Goal: Transaction & Acquisition: Download file/media

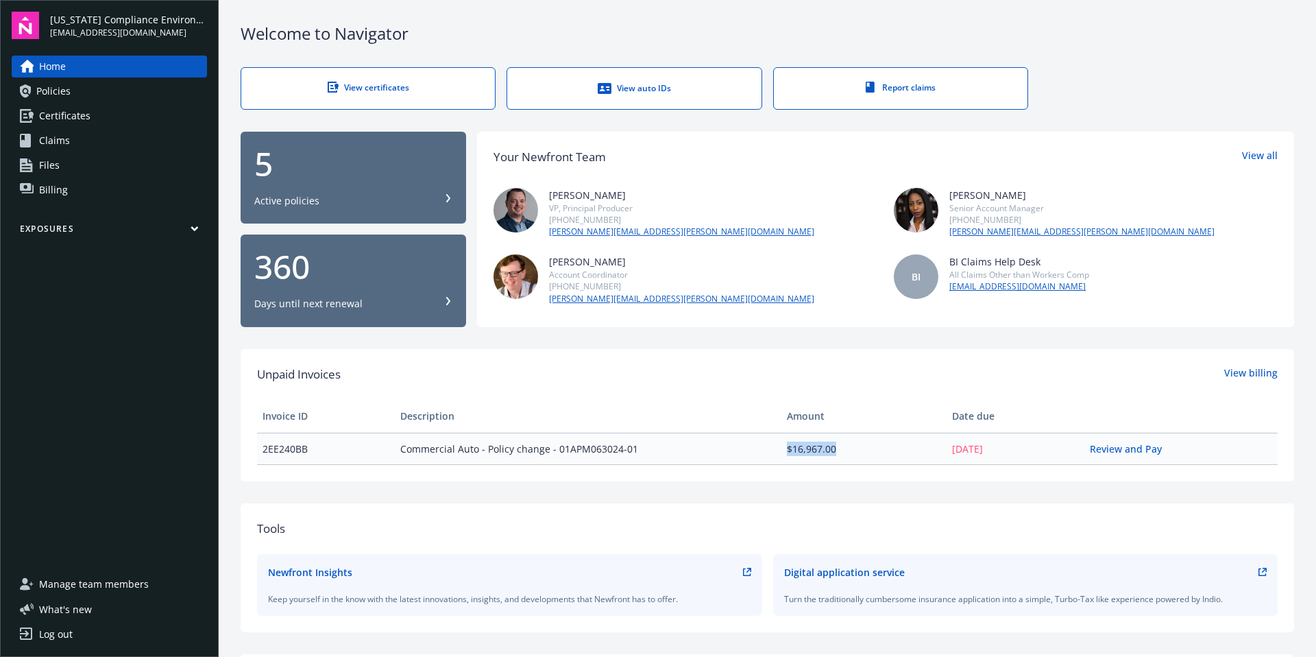
drag, startPoint x: 832, startPoint y: 449, endPoint x: 779, endPoint y: 450, distance: 52.8
click at [781, 450] on td "$16,967.00" at bounding box center [863, 448] width 165 height 32
copy td "$16,967.00"
drag, startPoint x: 313, startPoint y: 454, endPoint x: 259, endPoint y: 445, distance: 54.1
click at [259, 445] on td "2EE240BB" at bounding box center [326, 448] width 138 height 32
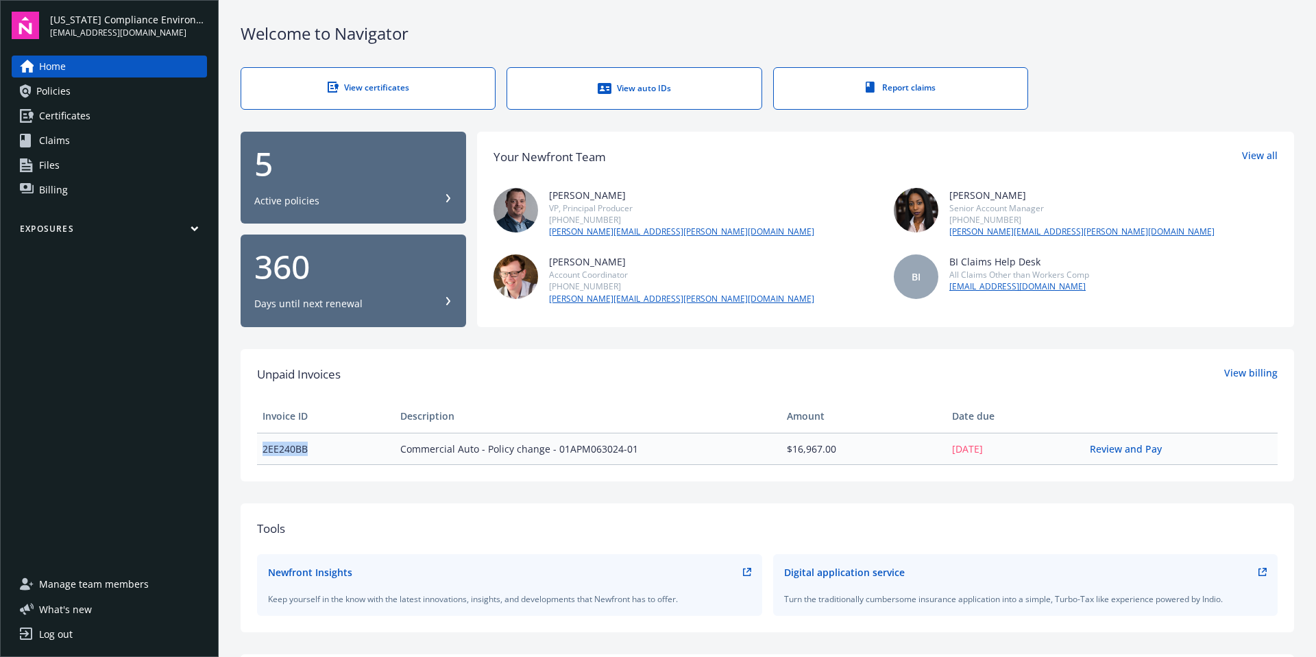
copy td "2EE240BB"
click at [1244, 369] on link "View billing" at bounding box center [1250, 374] width 53 height 18
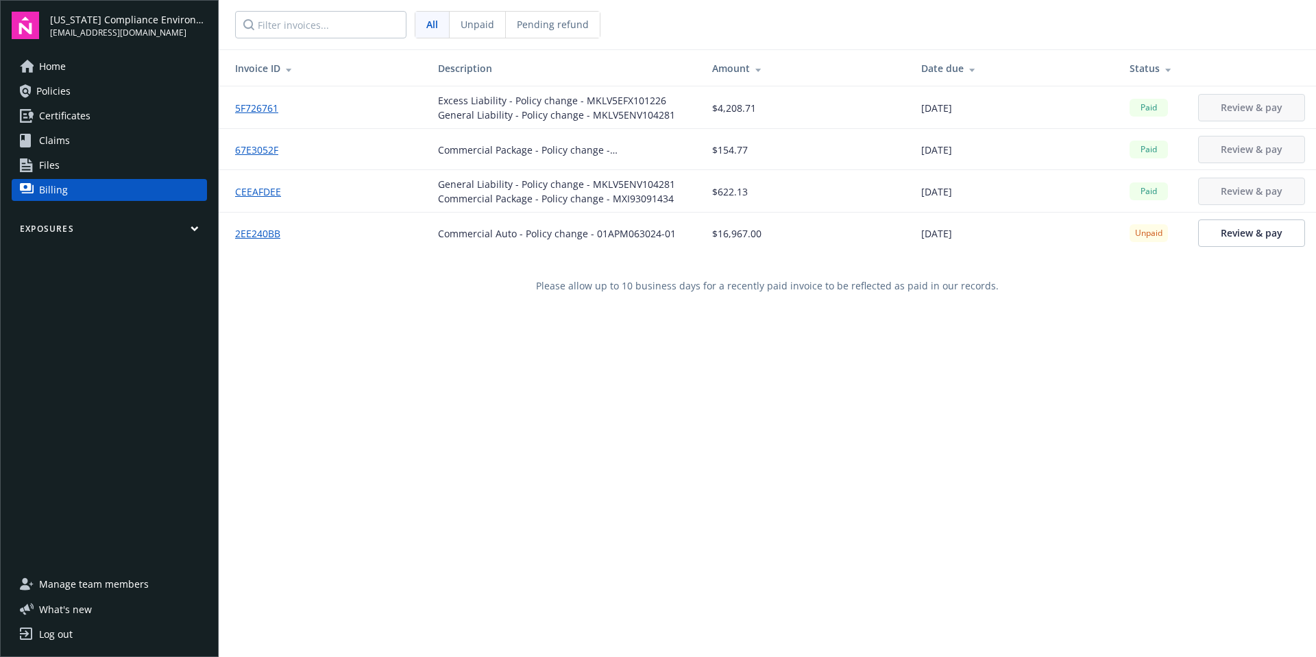
click at [261, 234] on link "2EE240BB" at bounding box center [263, 233] width 56 height 14
click at [1213, 239] on link "Review & pay" at bounding box center [1251, 232] width 107 height 27
click at [56, 93] on span "Policies" at bounding box center [53, 91] width 34 height 22
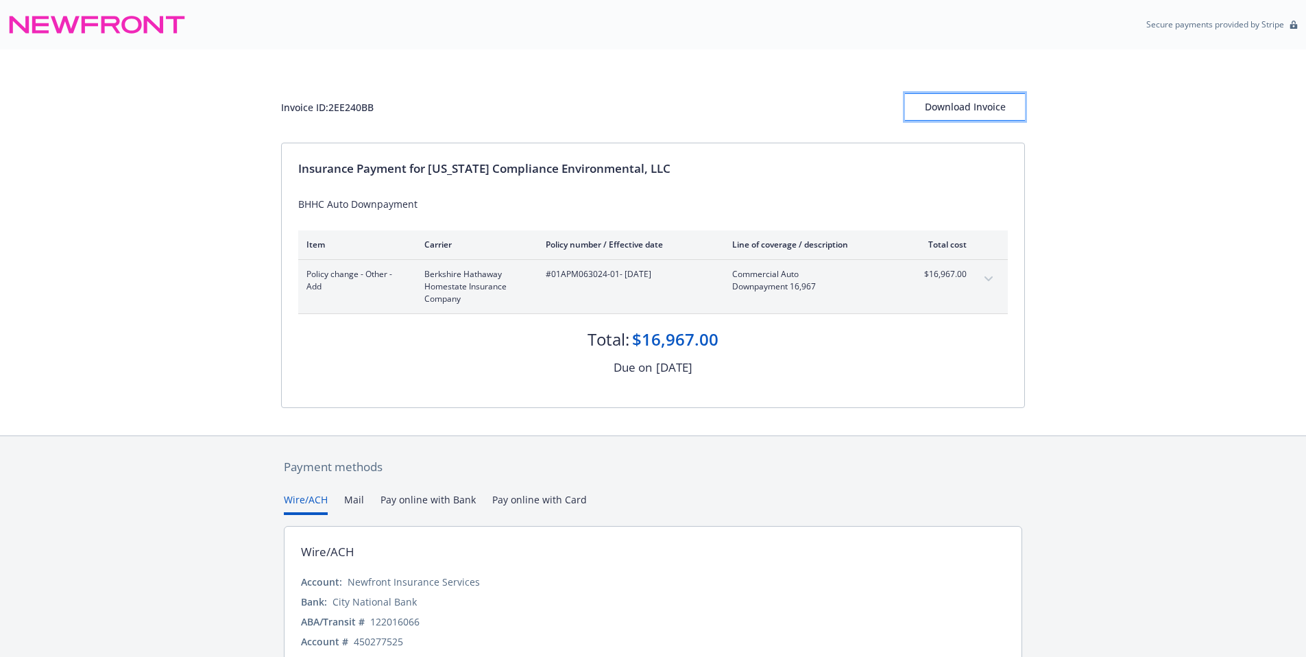
click at [949, 116] on div "Download Invoice" at bounding box center [965, 107] width 120 height 26
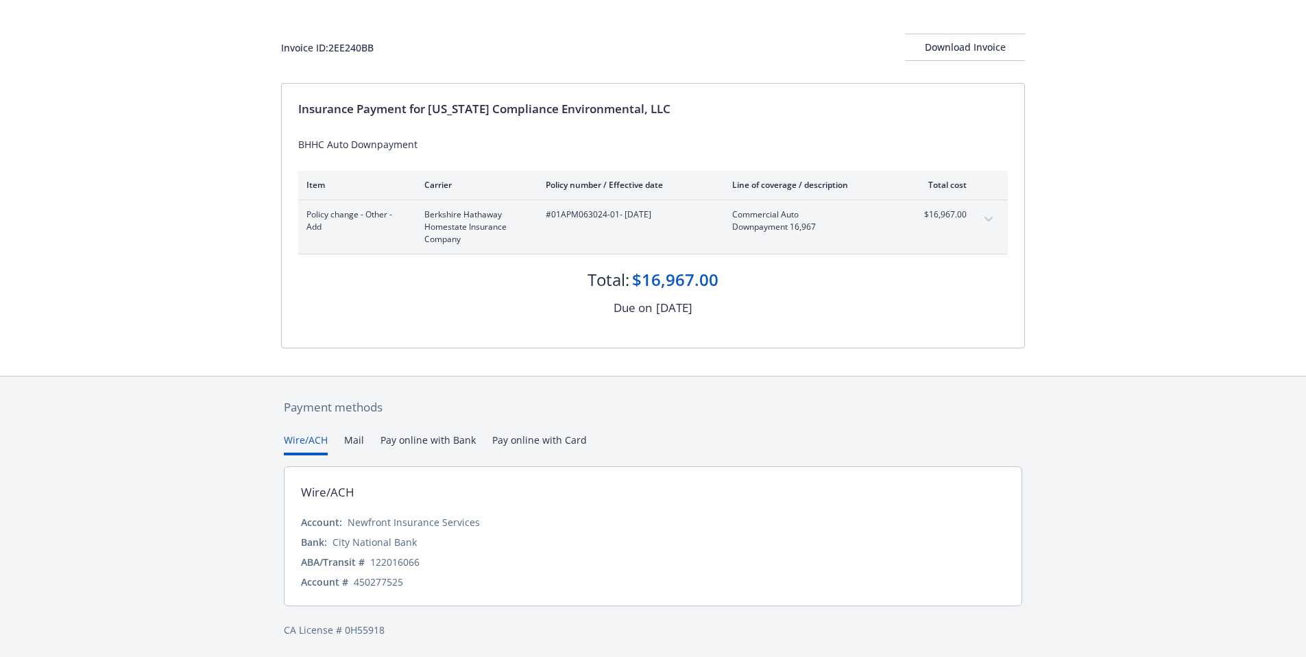
scroll to position [62, 0]
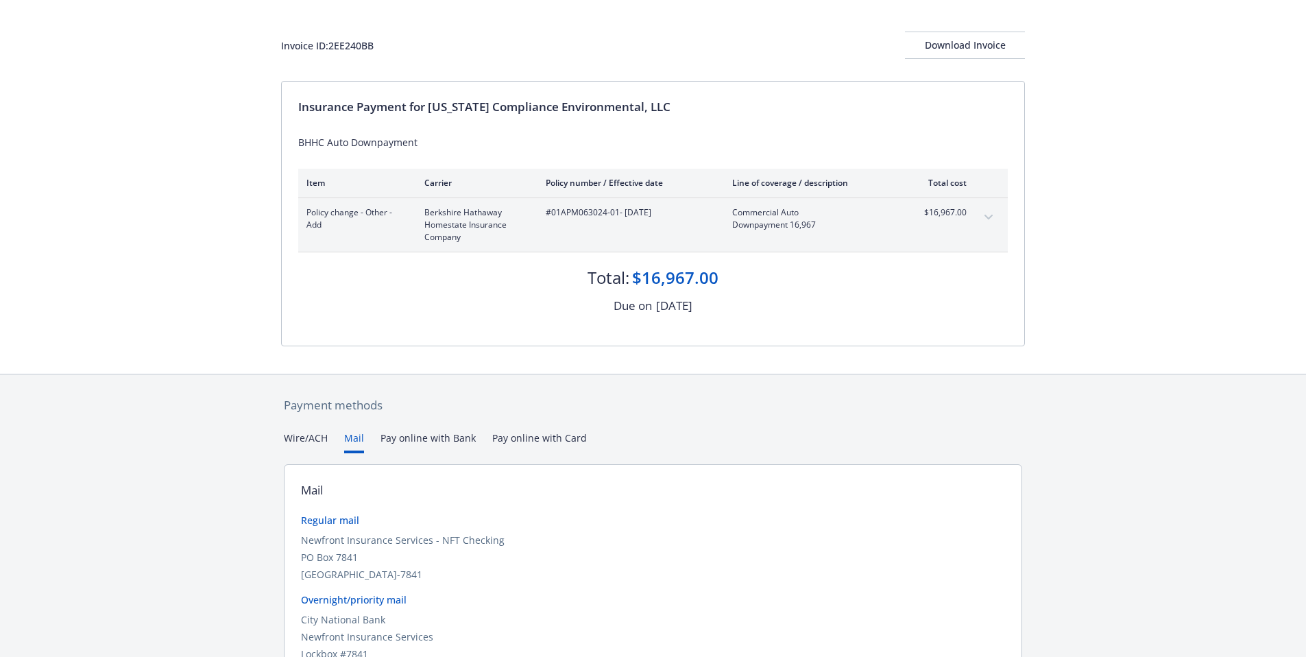
click at [352, 442] on button "Mail" at bounding box center [354, 441] width 20 height 23
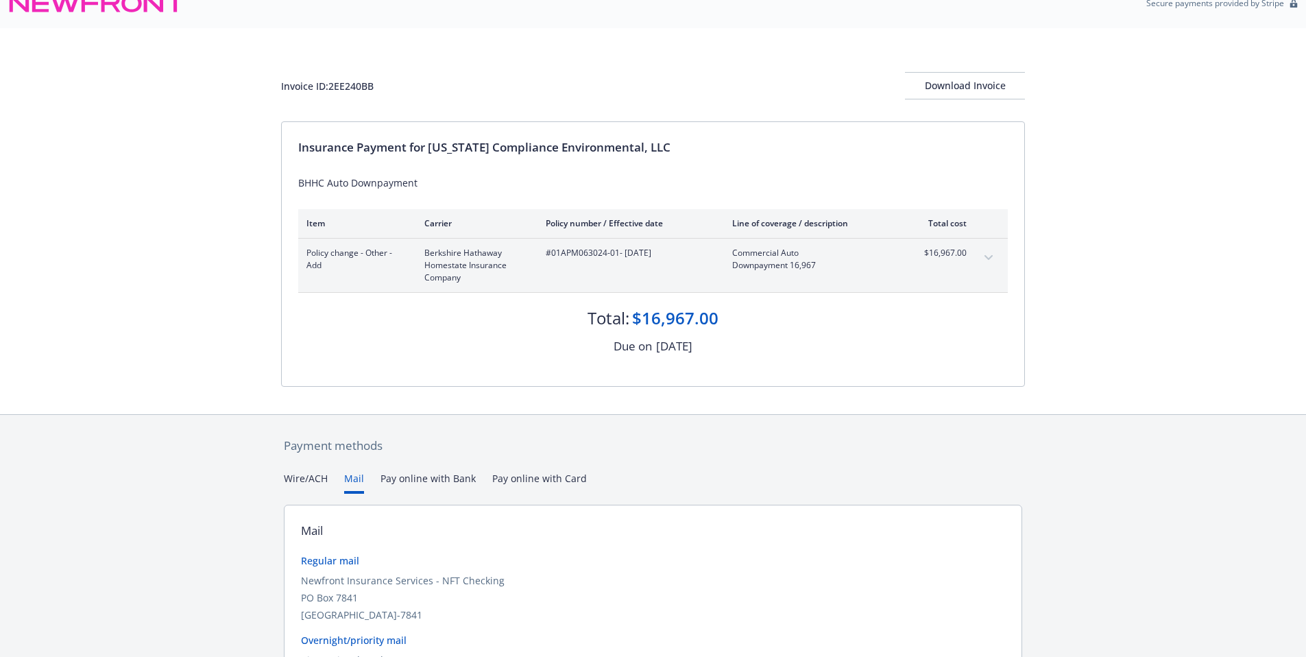
scroll to position [0, 0]
